Goal: Find specific page/section: Find specific page/section

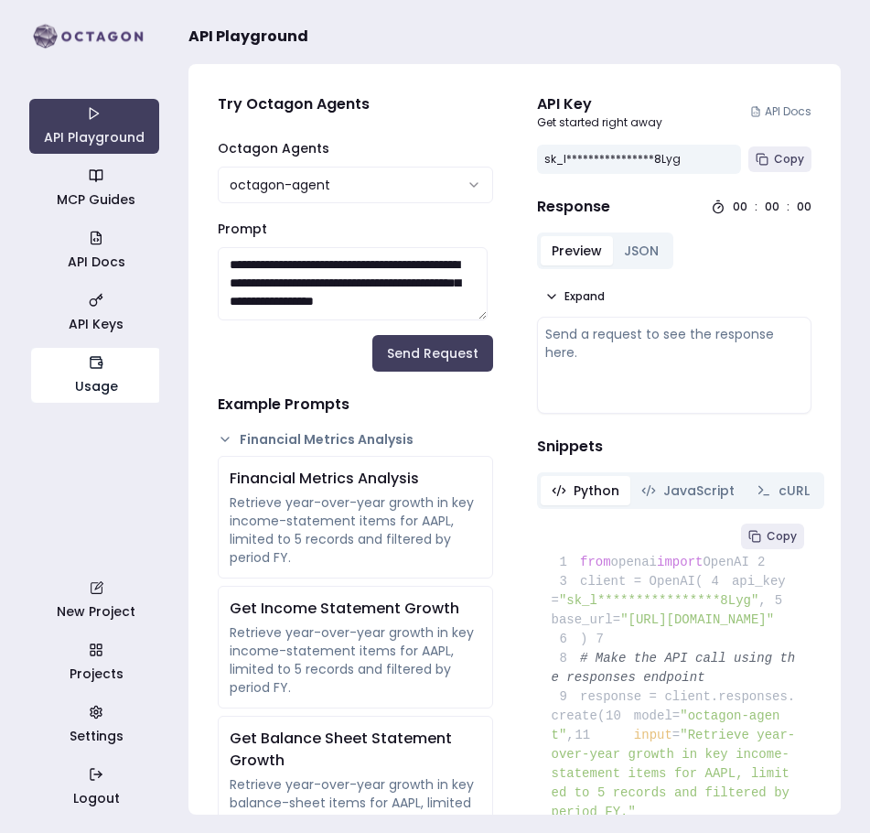
click at [101, 364] on icon "button" at bounding box center [101, 363] width 4 height 3
